Goal: Task Accomplishment & Management: Complete application form

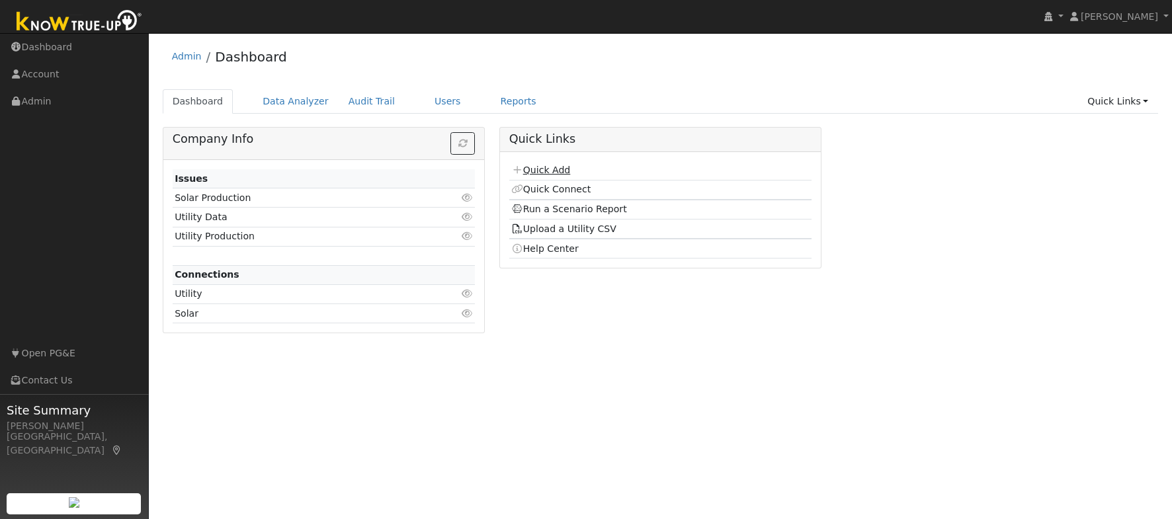
click at [536, 170] on link "Quick Add" at bounding box center [540, 170] width 59 height 11
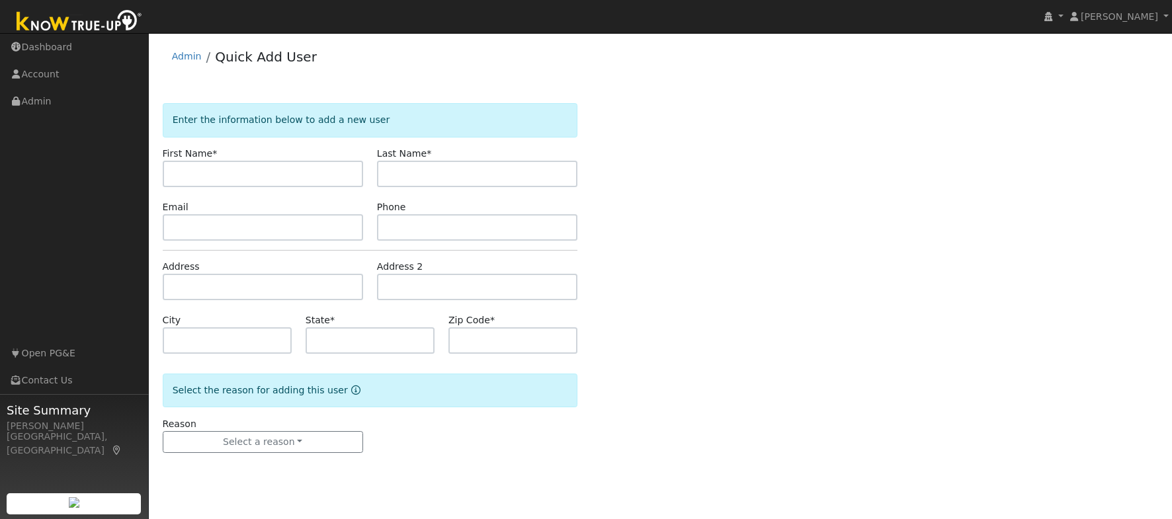
click at [270, 173] on input "text" at bounding box center [263, 174] width 200 height 26
type input "Geralyn"
type input "McClenahan"
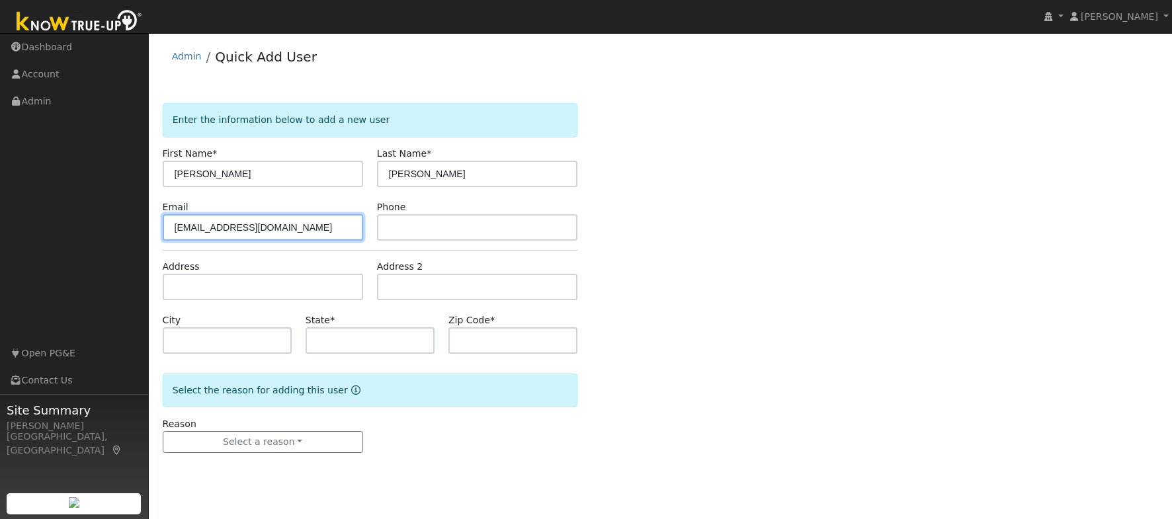
type input "geralynm209@gmail.com"
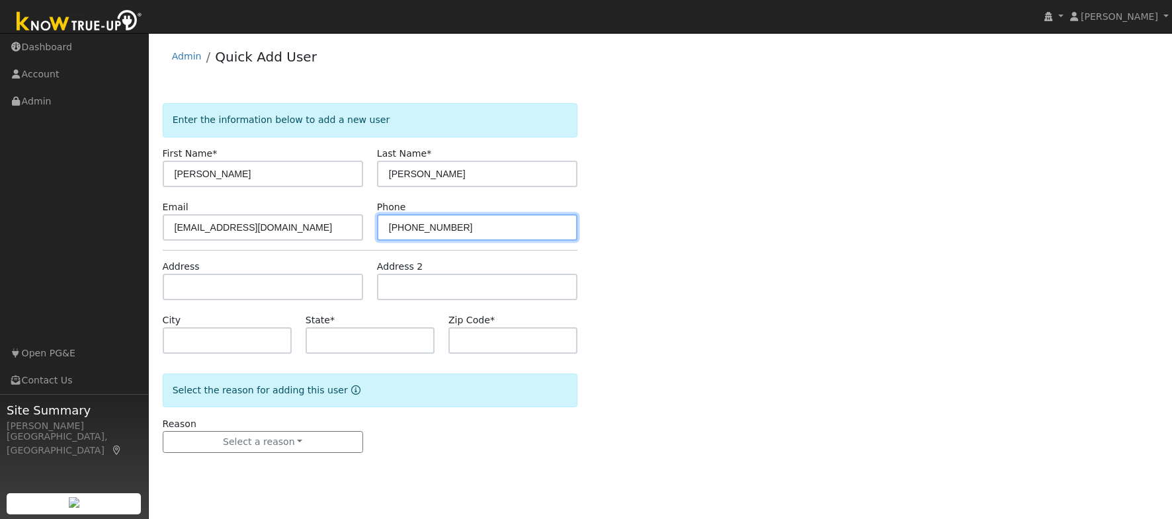
type input "831-419-7626"
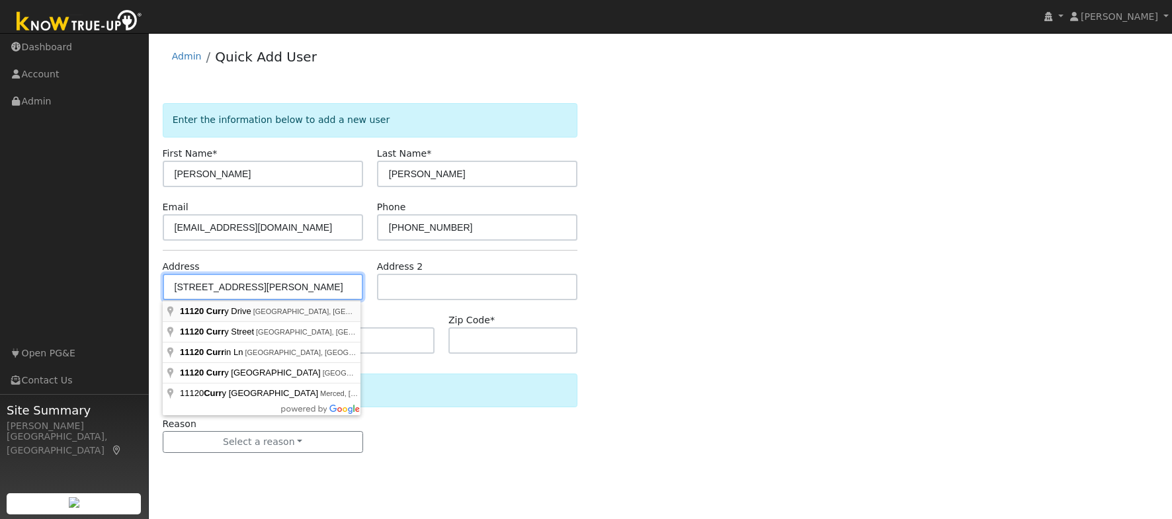
type input "11120 Curry Drive"
type input "Sonora"
type input "CA"
type input "95370"
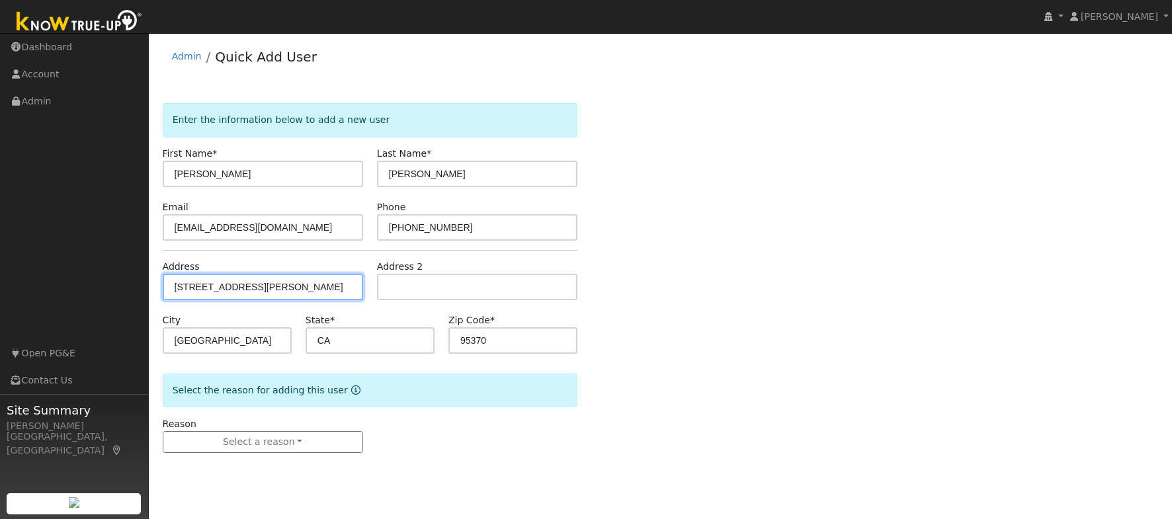
type input "11120 Curry Drive"
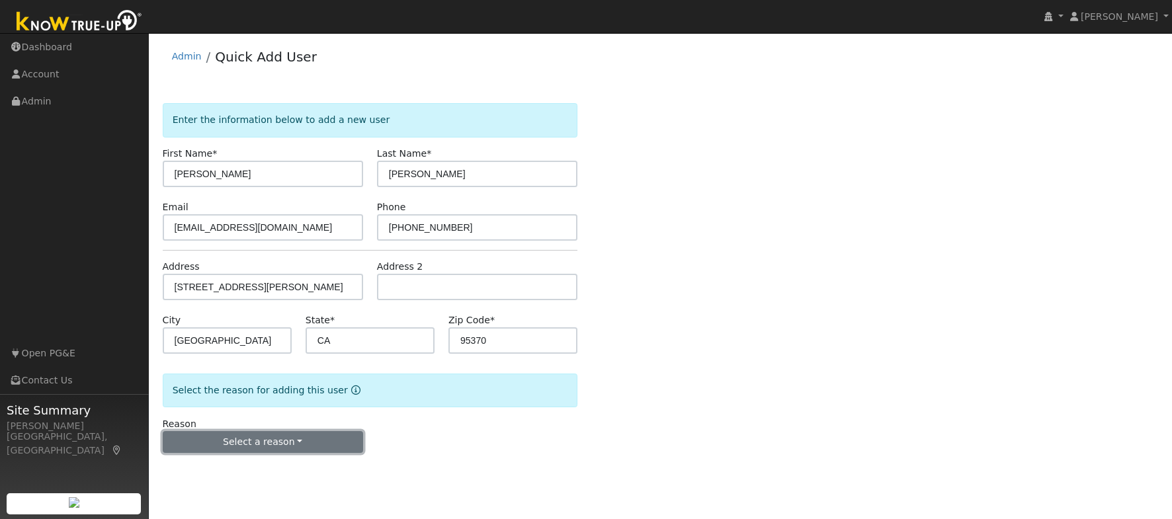
click at [218, 442] on button "Select a reason" at bounding box center [263, 442] width 200 height 22
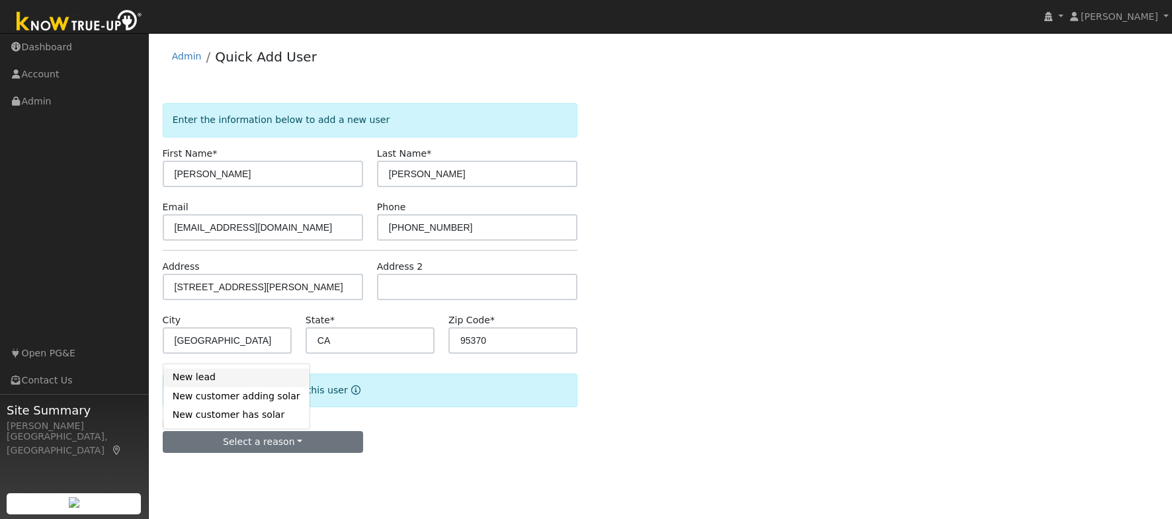
click at [248, 374] on link "New lead" at bounding box center [236, 377] width 146 height 19
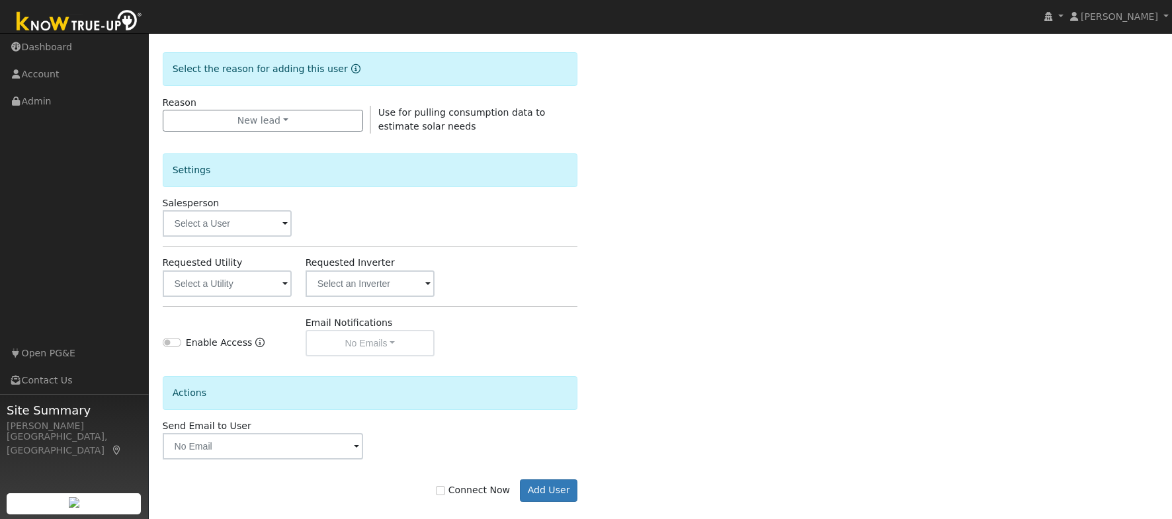
scroll to position [337, 0]
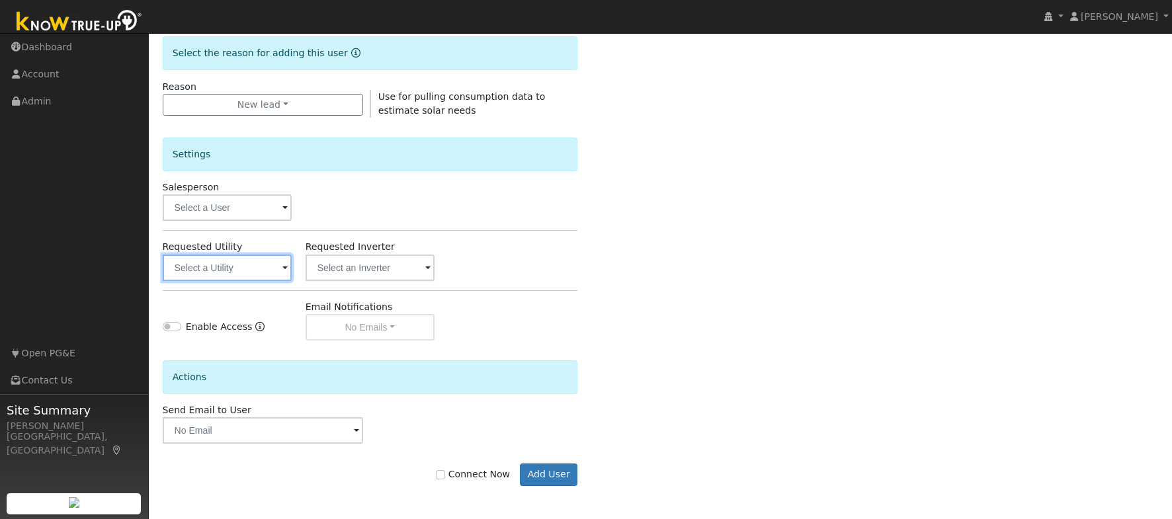
click at [265, 276] on input "text" at bounding box center [227, 268] width 129 height 26
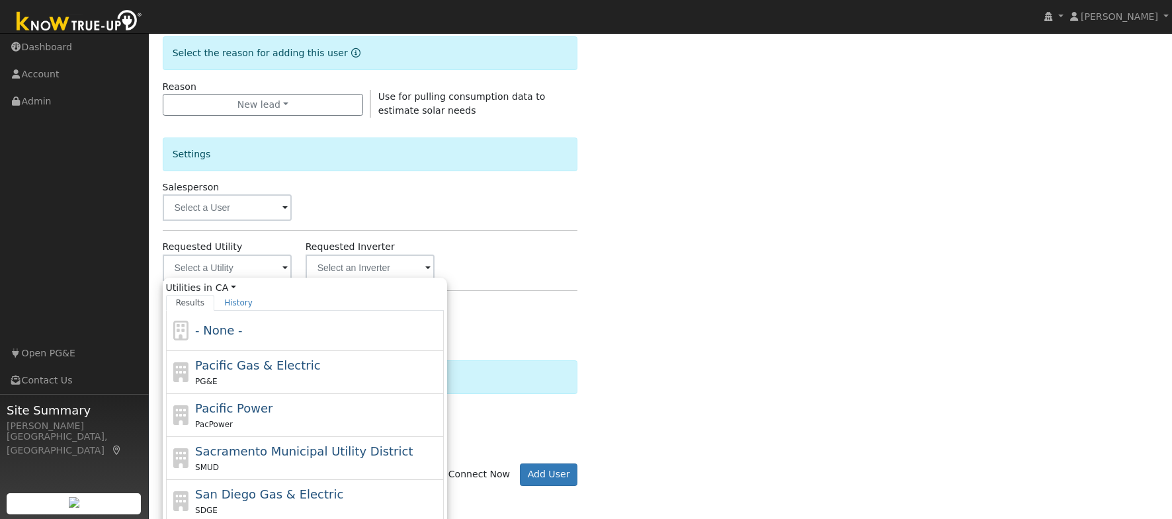
click at [267, 372] on span "Pacific Gas & Electric" at bounding box center [257, 365] width 125 height 14
type input "Pacific Gas & Electric"
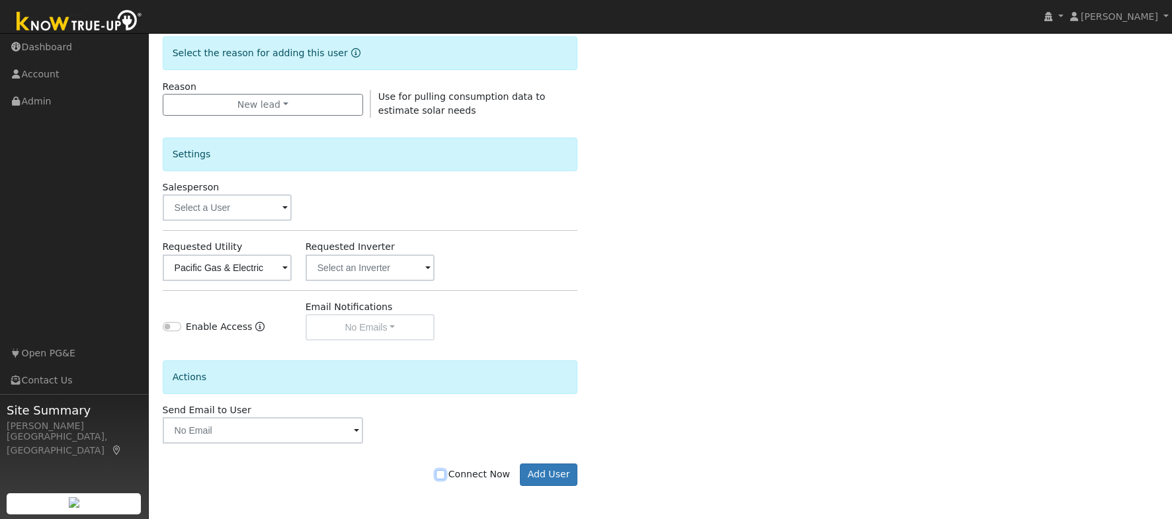
click at [442, 475] on input "Connect Now" at bounding box center [440, 474] width 9 height 9
checkbox input "true"
click at [550, 472] on button "Add User" at bounding box center [549, 475] width 58 height 22
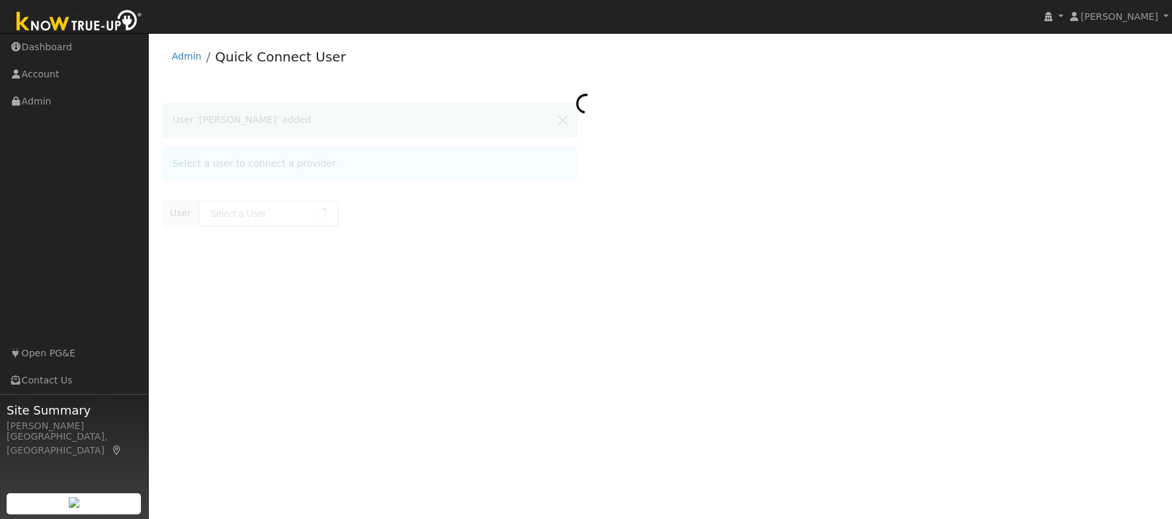
type input "[PERSON_NAME]"
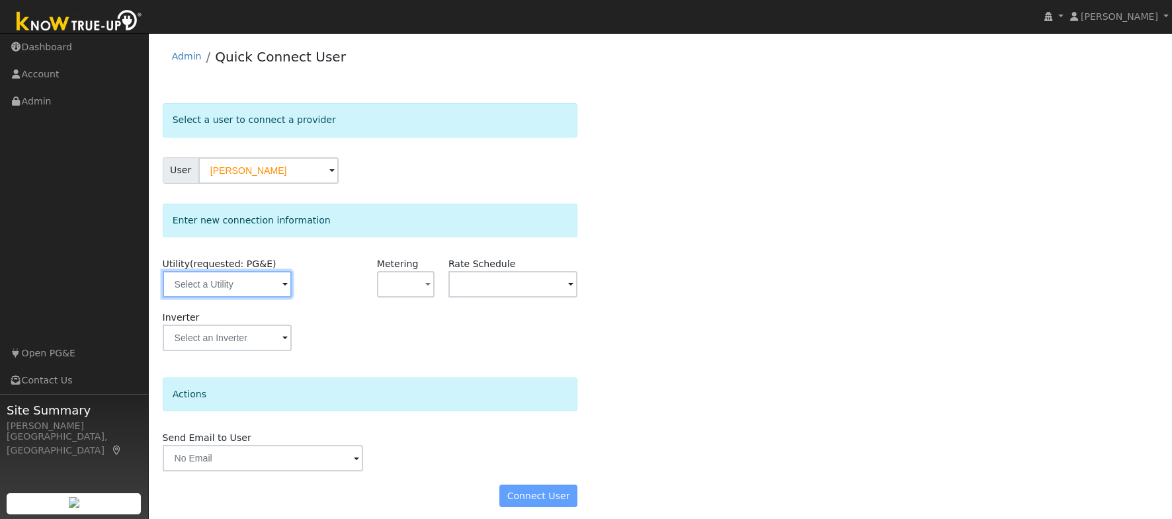
click at [207, 284] on input "text" at bounding box center [227, 284] width 129 height 26
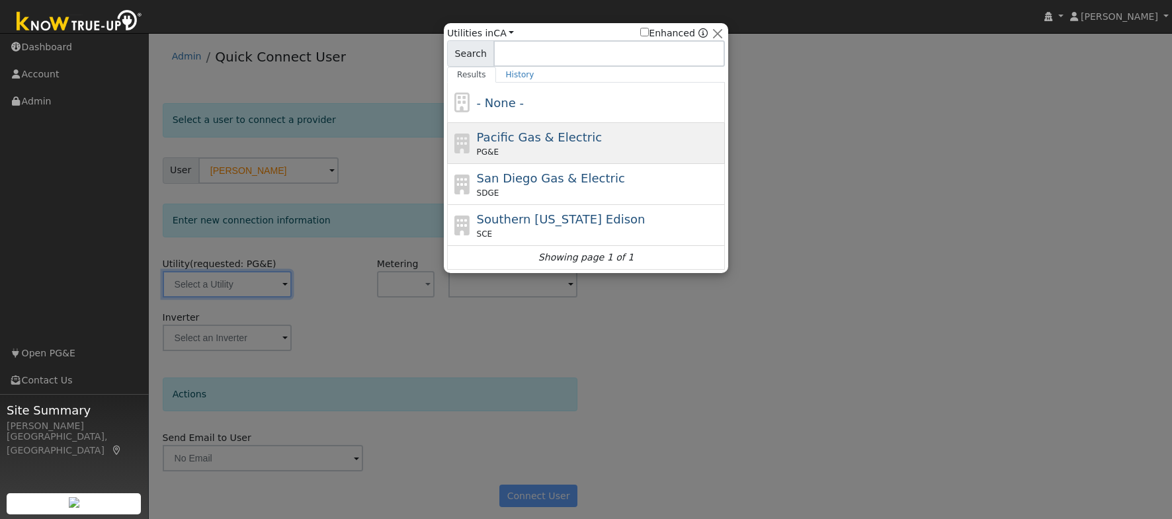
click at [611, 142] on div "Pacific Gas & Electric PG&E" at bounding box center [599, 143] width 245 height 30
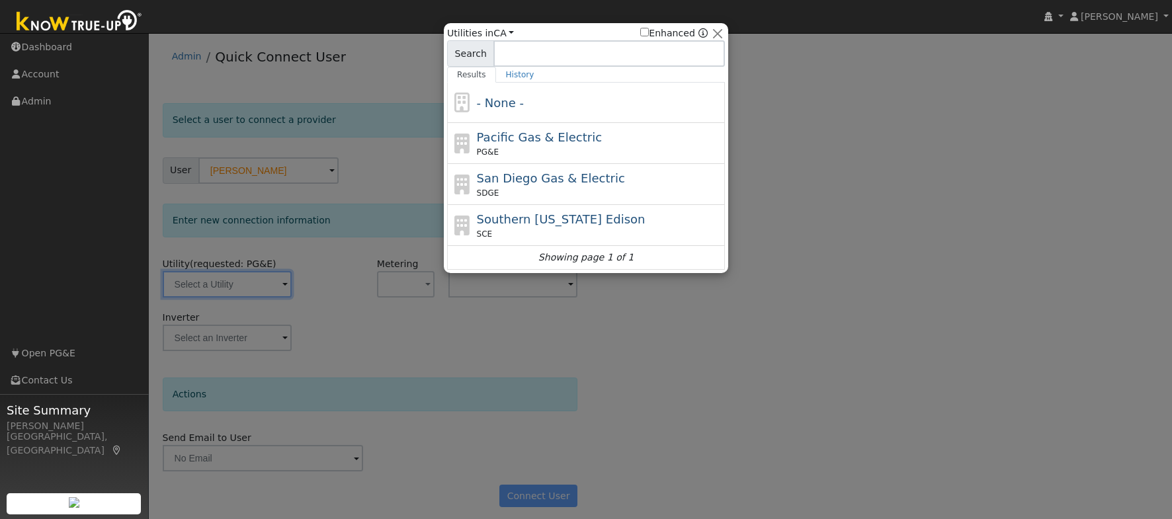
type input "PG&E"
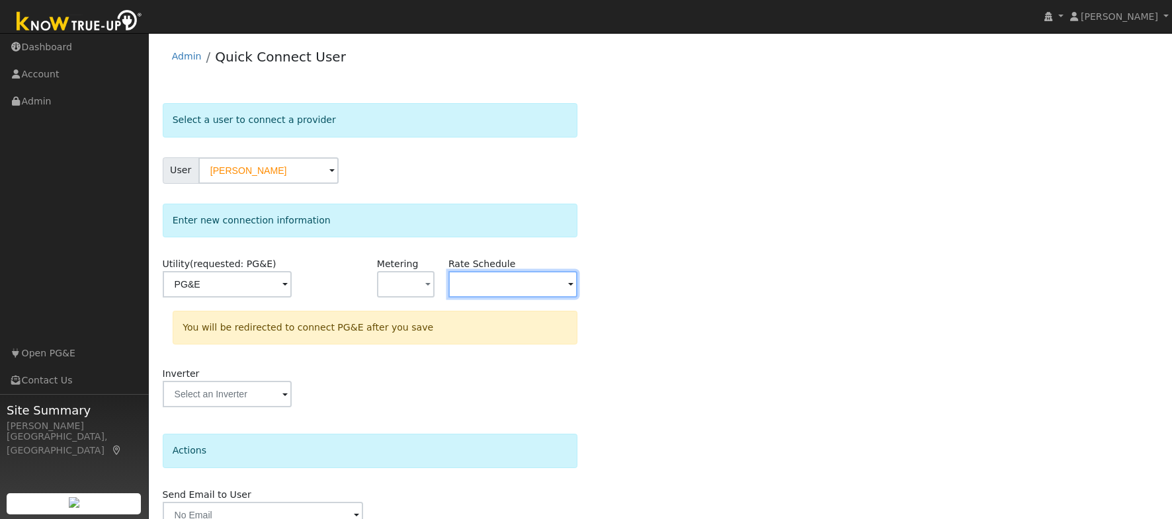
click at [505, 272] on input "text" at bounding box center [512, 284] width 129 height 26
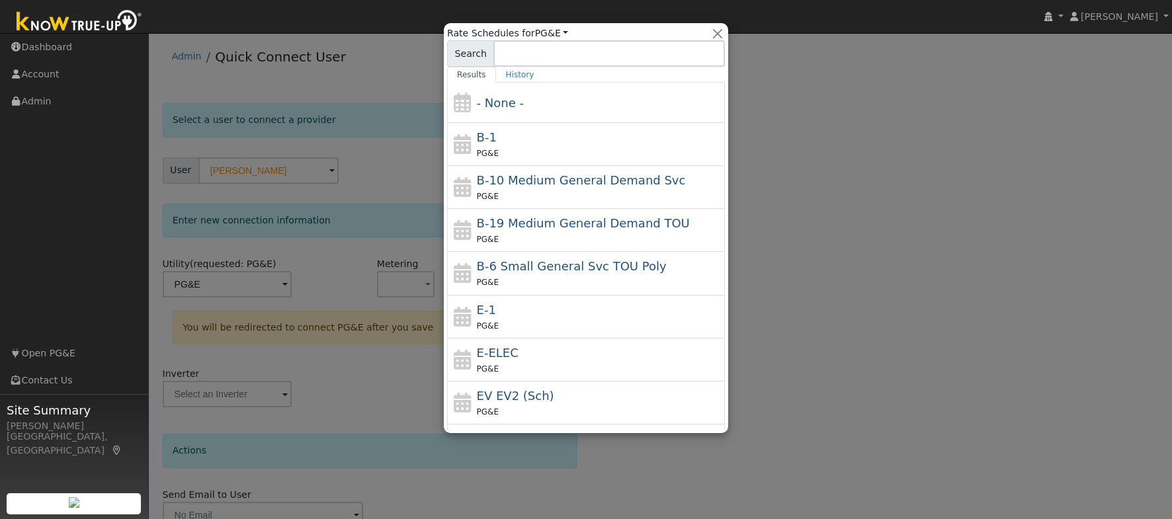
click at [552, 355] on div "E-ELEC PG&E" at bounding box center [599, 360] width 245 height 32
type input "E-ELEC"
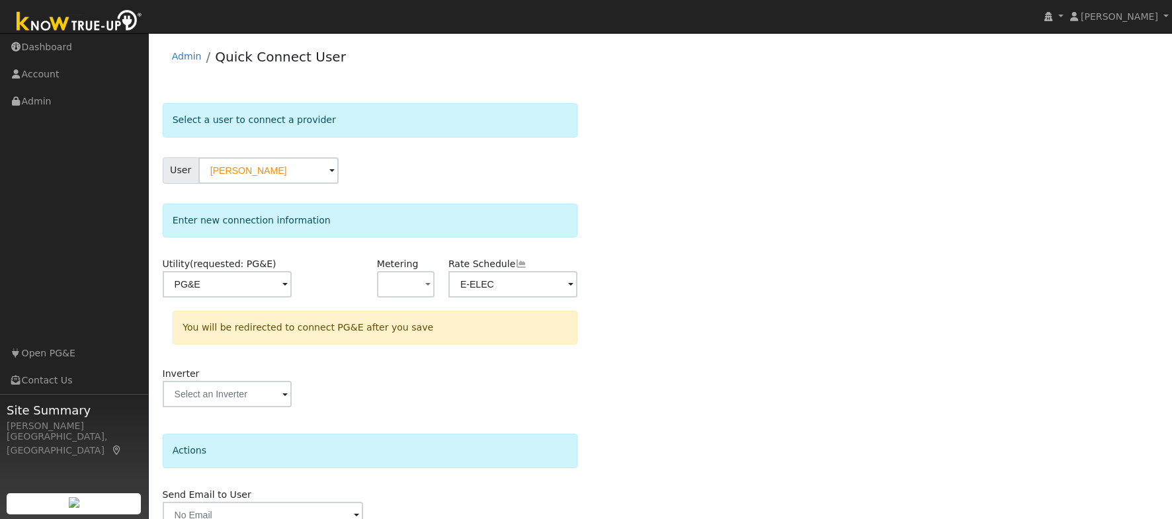
scroll to position [64, 0]
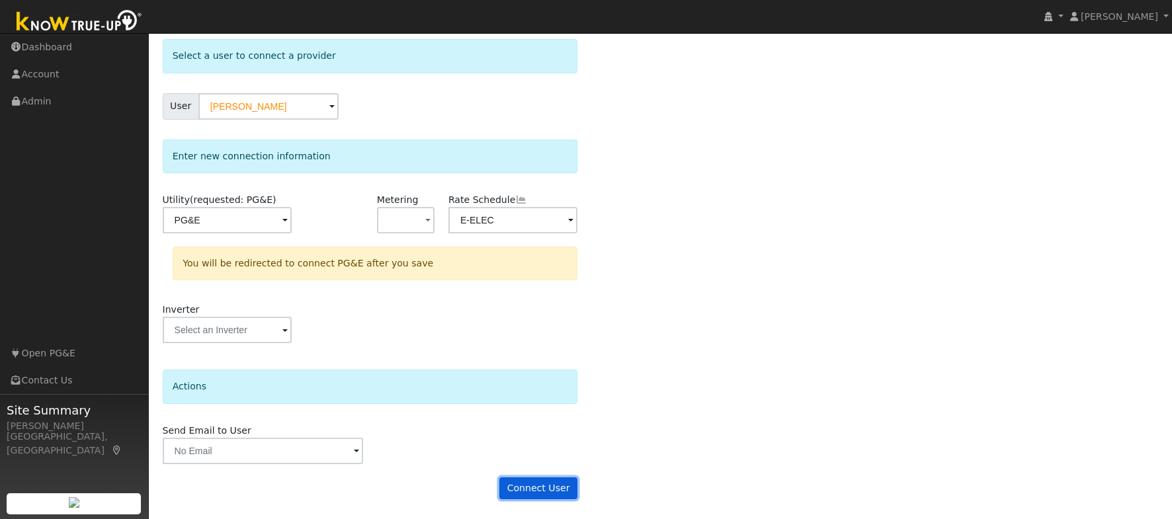
click at [525, 487] on button "Connect User" at bounding box center [538, 488] width 78 height 22
